Goal: Task Accomplishment & Management: Manage account settings

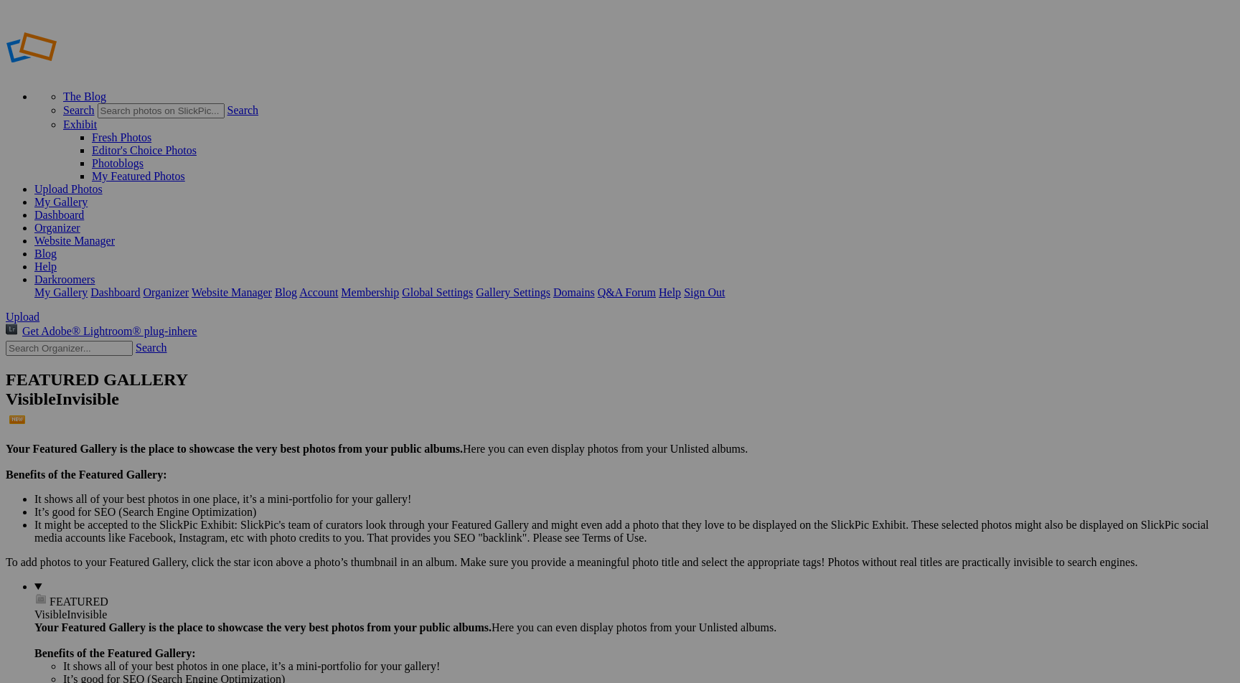
click at [551, 286] on link "Gallery Settings" at bounding box center [513, 292] width 75 height 12
